Goal: Task Accomplishment & Management: Use online tool/utility

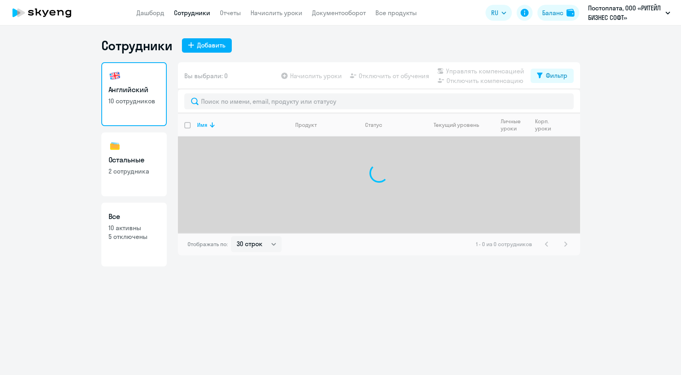
select select "30"
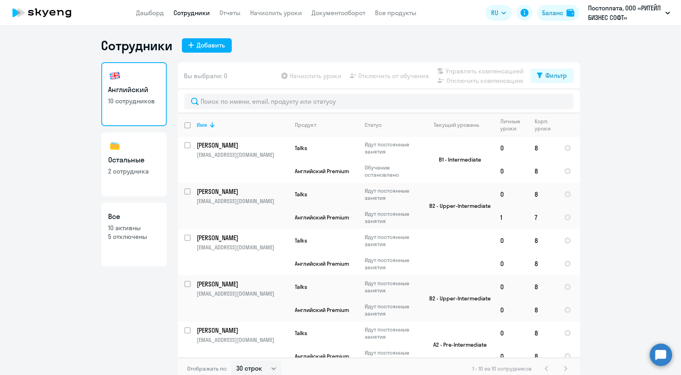
click at [308, 76] on app-table-action-button "Начислить уроки" at bounding box center [311, 76] width 62 height 10
click at [184, 126] on input "deselect all" at bounding box center [192, 130] width 16 height 16
checkbox input "true"
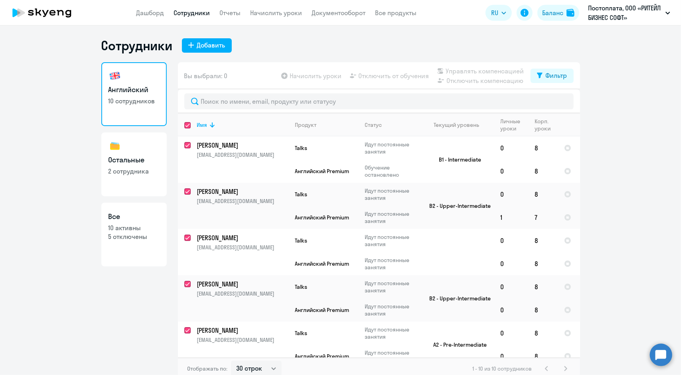
checkbox input "true"
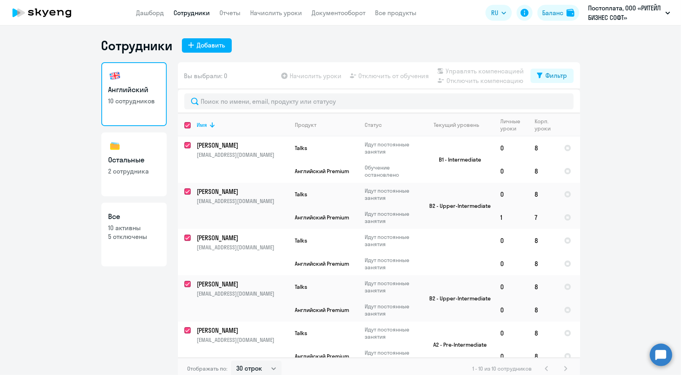
checkbox input "true"
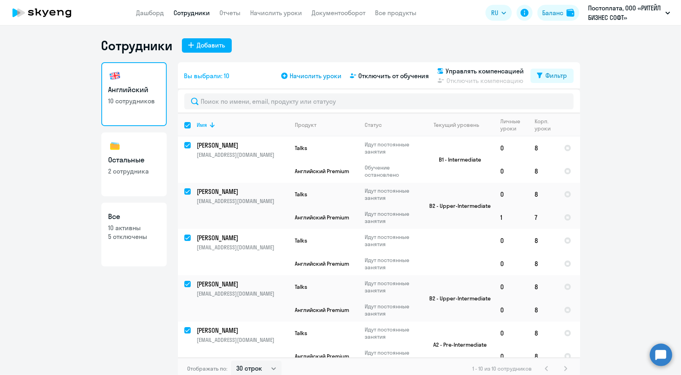
click at [304, 76] on span "Начислить уроки" at bounding box center [316, 76] width 52 height 10
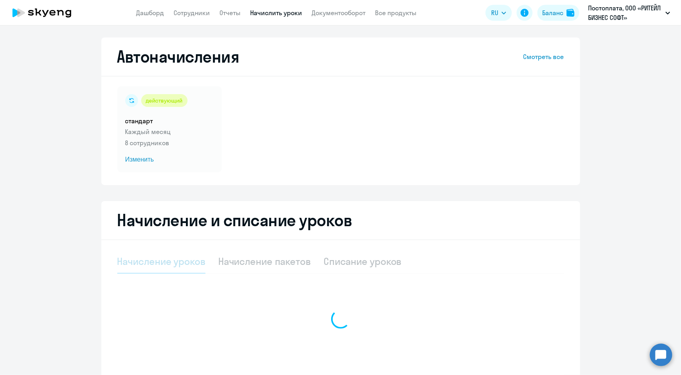
select select "10"
